Goal: Check status

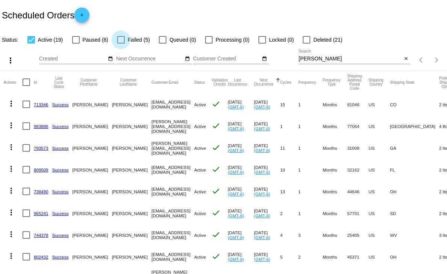
click at [123, 40] on div at bounding box center [121, 40] width 8 height 8
click at [121, 44] on input "Failed (5)" at bounding box center [121, 44] width 0 height 0
checkbox input "true"
click at [33, 39] on div at bounding box center [31, 40] width 8 height 8
click at [31, 44] on input "Active (19)" at bounding box center [31, 44] width 0 height 0
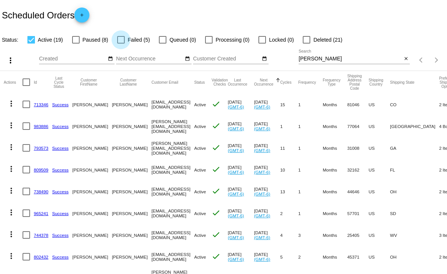
checkbox input "false"
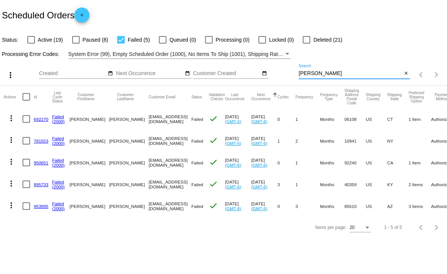
drag, startPoint x: 321, startPoint y: 74, endPoint x: 276, endPoint y: 76, distance: 44.4
click at [276, 76] on div "more_vert Sep Jan Feb Mar [DATE]" at bounding box center [223, 72] width 447 height 27
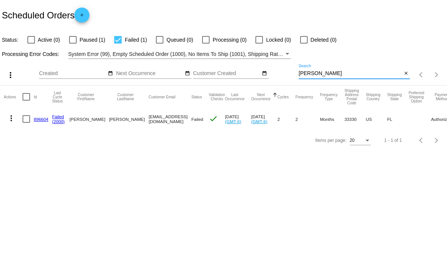
type input "[PERSON_NAME]"
click at [36, 118] on link "896604" at bounding box center [41, 119] width 15 height 5
click at [36, 118] on body "Scheduled Orders add Status: Active (0) Paused (1) Failed (1) Queued (0) Proces…" at bounding box center [223, 137] width 447 height 274
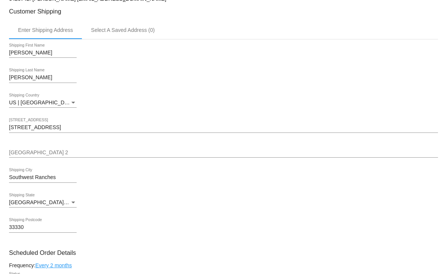
scroll to position [250, 0]
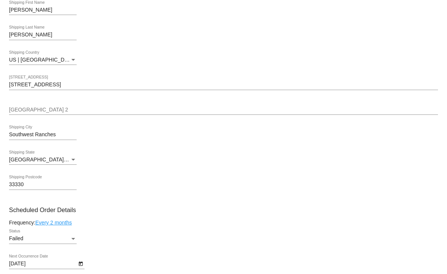
click at [100, 132] on div "Southwest Ranches [GEOGRAPHIC_DATA]" at bounding box center [223, 136] width 429 height 21
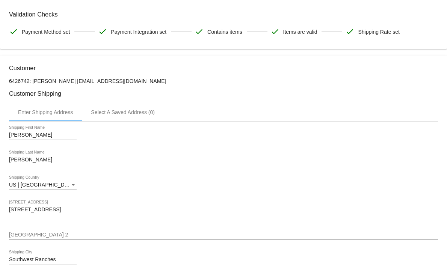
scroll to position [167, 0]
